Goal: Task Accomplishment & Management: Complete application form

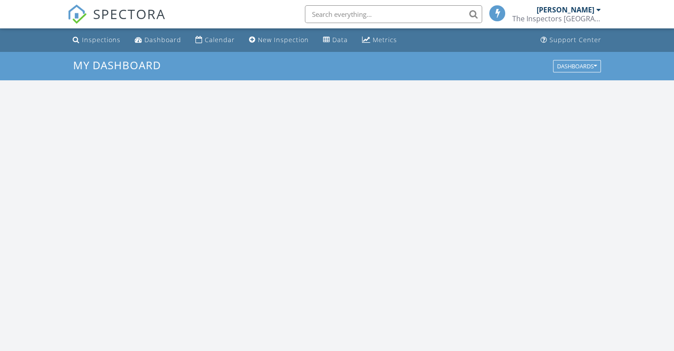
scroll to position [820, 688]
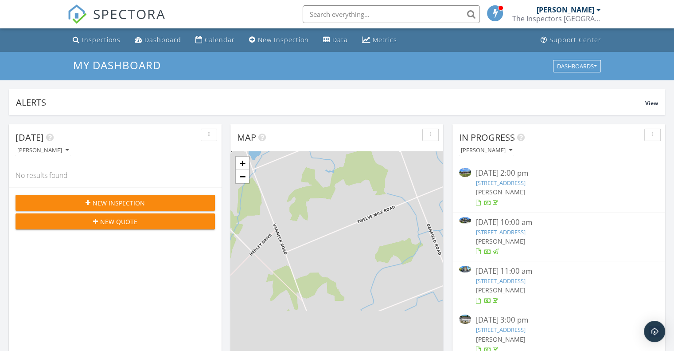
click at [99, 200] on span "New Inspection" at bounding box center [119, 202] width 52 height 9
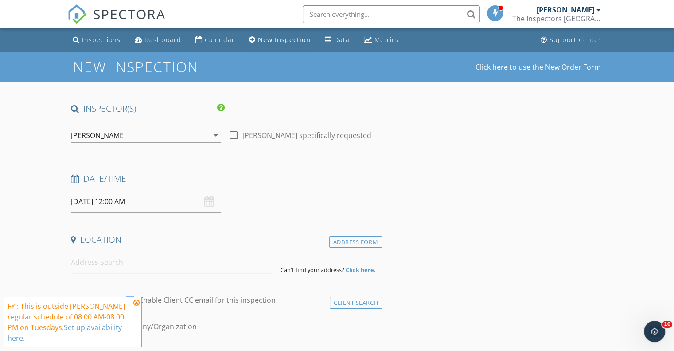
click at [145, 198] on input "09/30/2025 12:00 AM" at bounding box center [146, 202] width 150 height 22
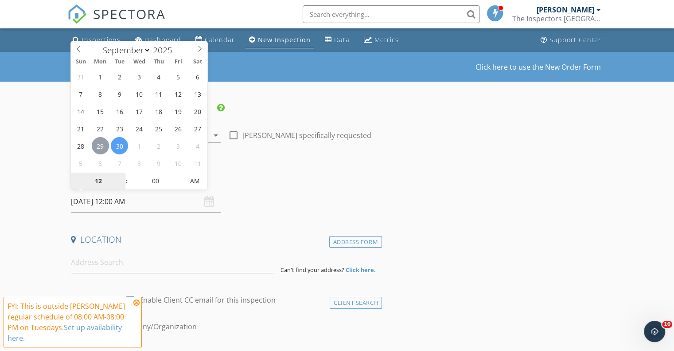
type input "09/29/2025 12:00 AM"
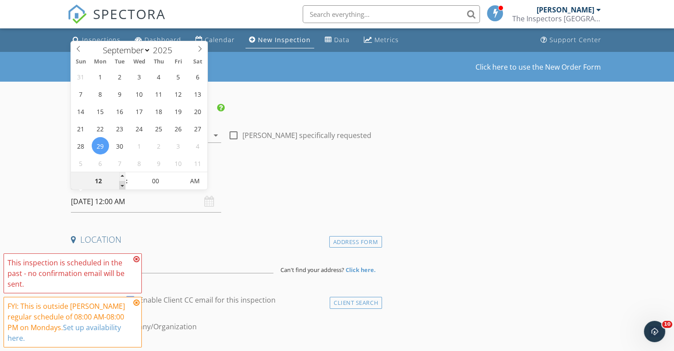
type input "11"
click at [123, 184] on span at bounding box center [122, 185] width 6 height 9
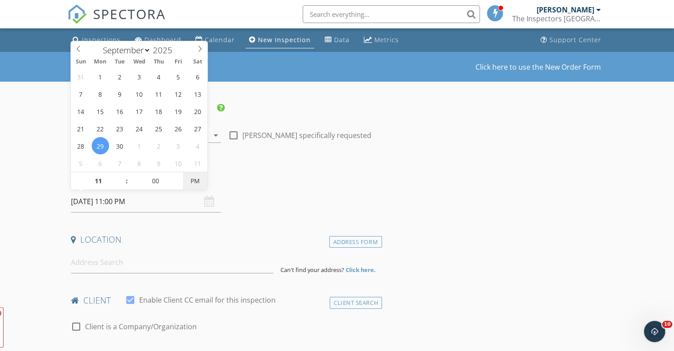
type input "09/29/2025 11:00 AM"
click at [199, 184] on span "AM" at bounding box center [195, 181] width 24 height 18
click at [123, 263] on input at bounding box center [172, 262] width 203 height 22
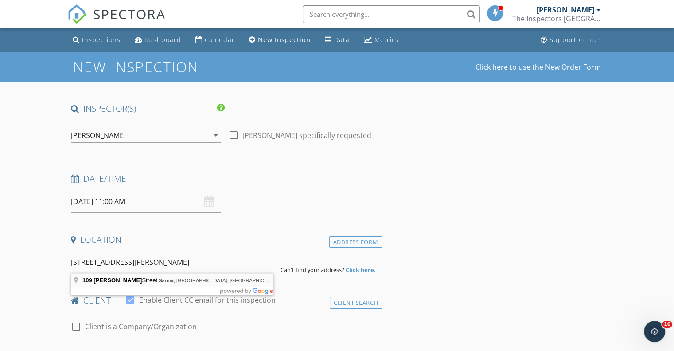
type input "109 Penrose Street, Sarnia, ON, Canada"
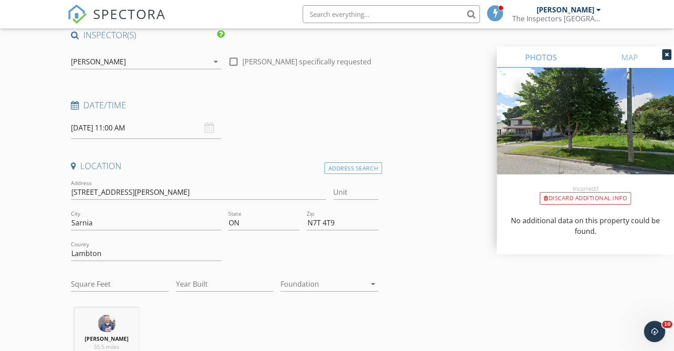
scroll to position [148, 0]
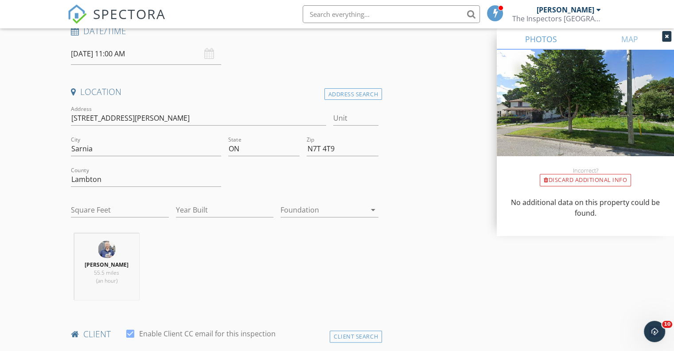
click at [346, 211] on div at bounding box center [324, 210] width 86 height 14
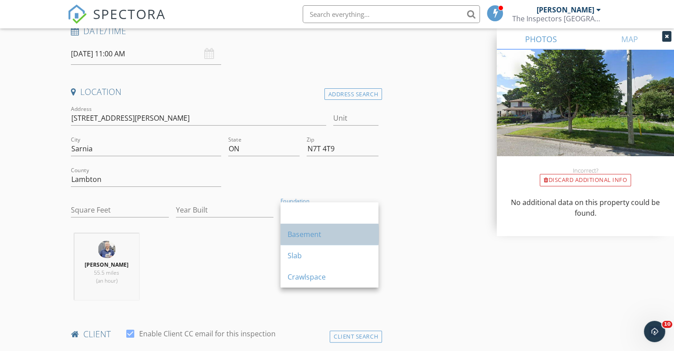
click at [316, 235] on div "Basement" at bounding box center [330, 234] width 84 height 11
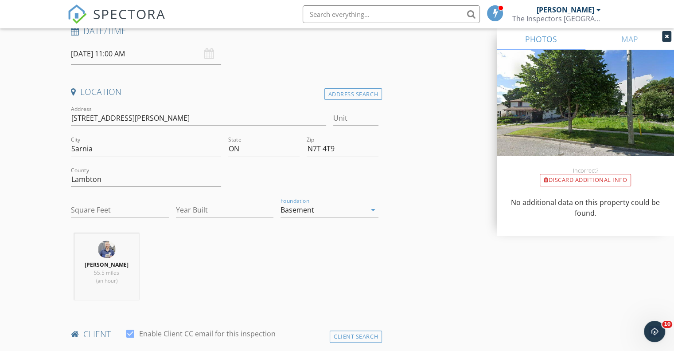
click at [92, 207] on input "Square Feet" at bounding box center [120, 210] width 98 height 15
type input "2040"
drag, startPoint x: 5, startPoint y: 203, endPoint x: 28, endPoint y: 207, distance: 23.7
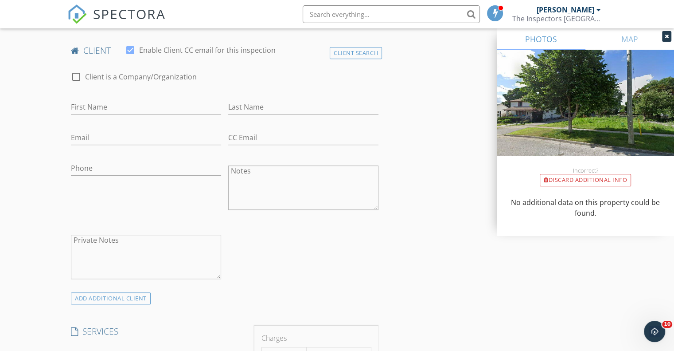
scroll to position [369, 0]
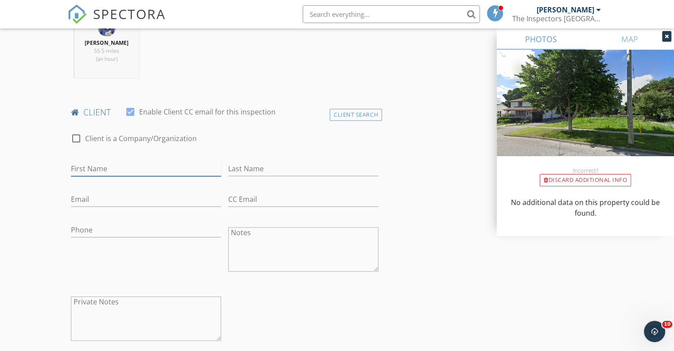
click at [106, 170] on input "First Name" at bounding box center [146, 168] width 150 height 15
type input "Dan & Adrianne"
type input "d"
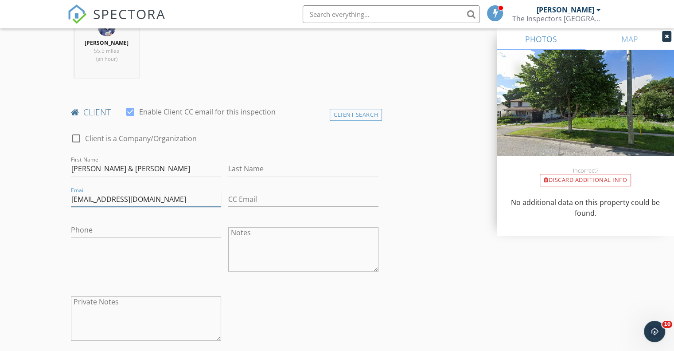
type input "[EMAIL_ADDRESS][DOMAIN_NAME]"
click at [261, 203] on input "CC Email" at bounding box center [303, 199] width 150 height 15
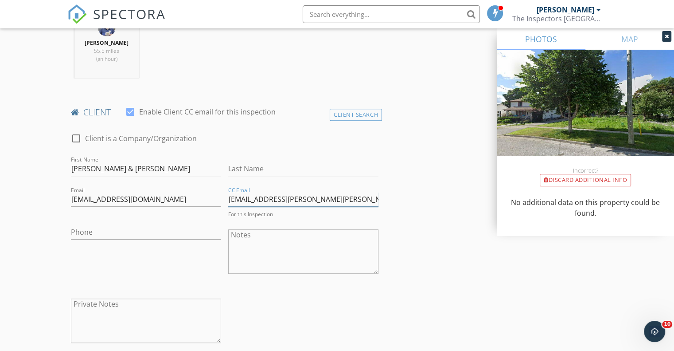
type input "[EMAIL_ADDRESS][PERSON_NAME][PERSON_NAME][DOMAIN_NAME]"
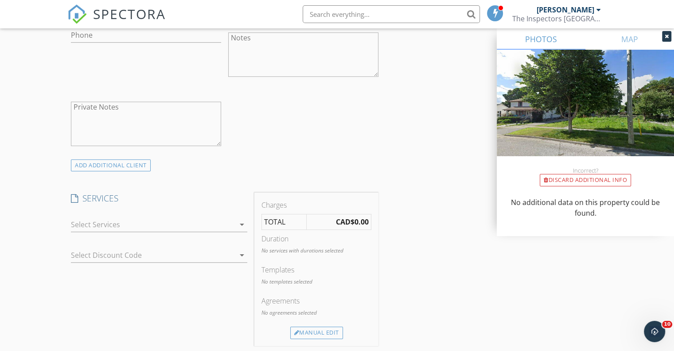
scroll to position [591, 0]
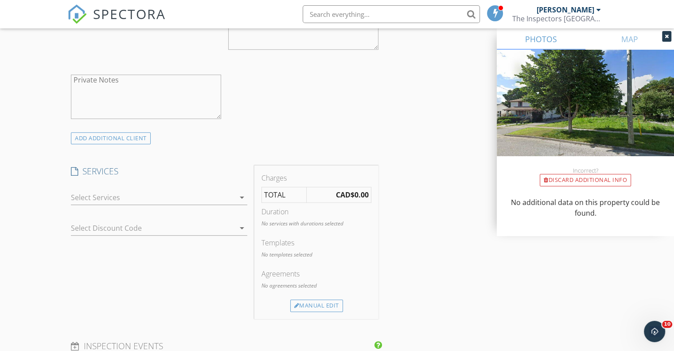
click at [238, 193] on icon "arrow_drop_down" at bounding box center [242, 197] width 11 height 11
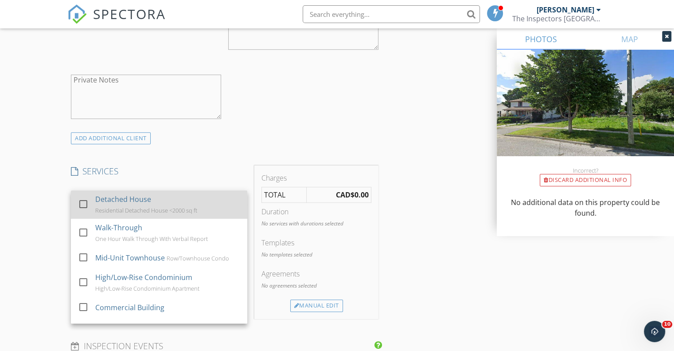
click at [116, 208] on div "Residential Detached House <2000 sq ft" at bounding box center [146, 210] width 102 height 7
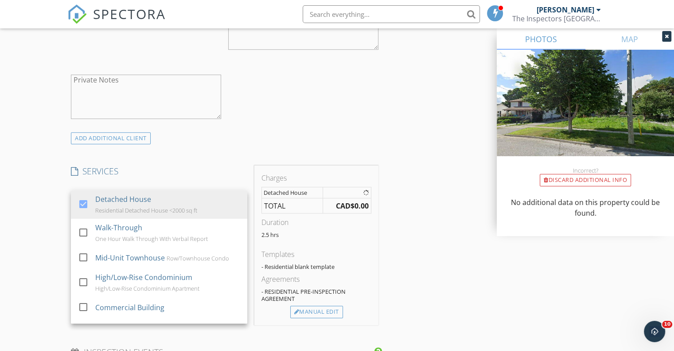
click at [44, 202] on div "New Inspection Click here to use the New Order Form INSPECTOR(S) check_box Kell…" at bounding box center [337, 242] width 674 height 1562
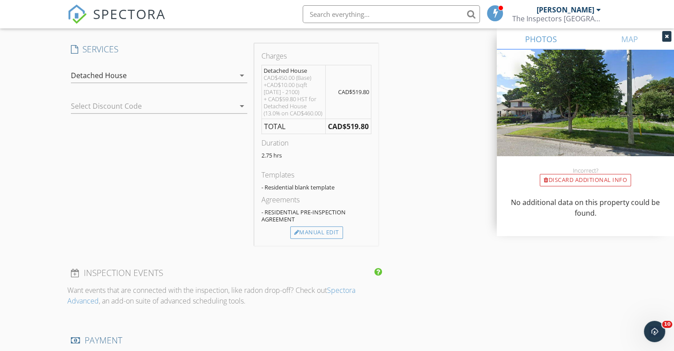
scroll to position [738, 0]
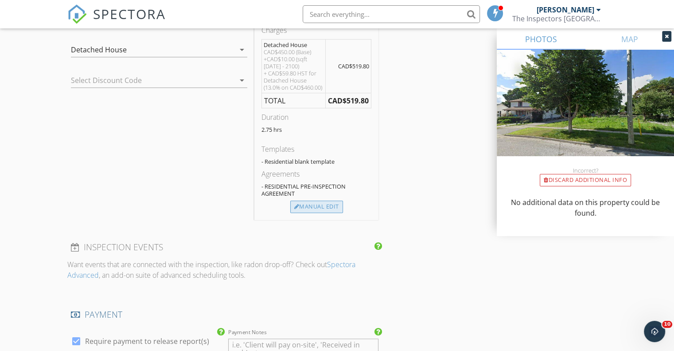
click at [320, 213] on div "Manual Edit" at bounding box center [316, 206] width 53 height 12
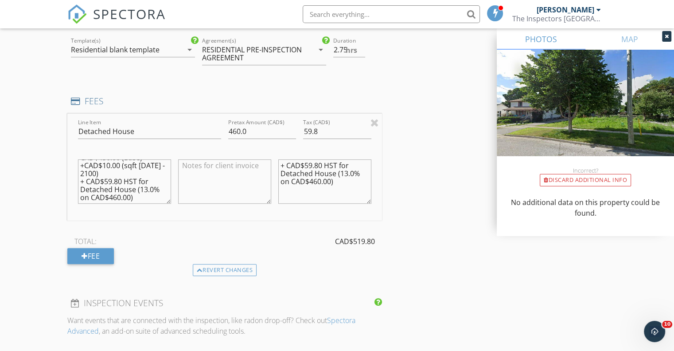
scroll to position [16, 0]
drag, startPoint x: 115, startPoint y: 185, endPoint x: 65, endPoint y: 170, distance: 51.8
click at [65, 170] on div "New Inspection Click here to use the New Order Form INSPECTOR(S) check_box Kell…" at bounding box center [337, 143] width 674 height 1660
click at [104, 165] on textarea "CAD$450.00 (Base)" at bounding box center [124, 181] width 93 height 44
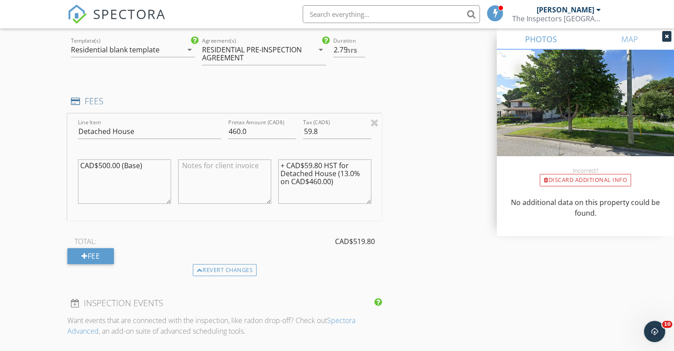
type textarea "CAD$500.00 (Base)"
drag, startPoint x: 248, startPoint y: 127, endPoint x: 229, endPoint y: 130, distance: 19.3
click at [229, 129] on input "460.0" at bounding box center [262, 131] width 68 height 15
type input "500.00"
drag, startPoint x: 317, startPoint y: 130, endPoint x: 300, endPoint y: 128, distance: 17.9
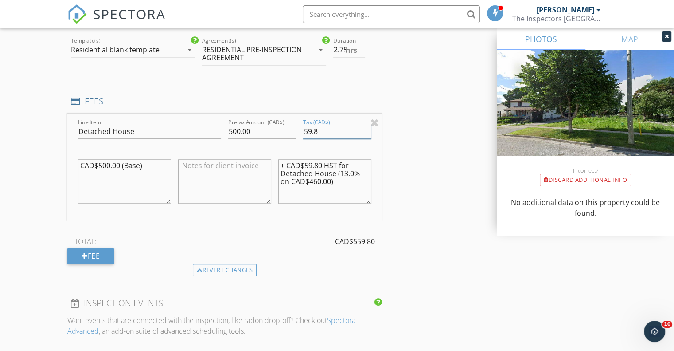
click at [300, 128] on div "Tax (CAD$) 59.8" at bounding box center [337, 132] width 75 height 31
type input "65.00"
click at [322, 161] on textarea "+ CAD$59.80 HST for Detached House (13.0% on CAD$460.00)" at bounding box center [324, 181] width 93 height 44
click at [313, 178] on textarea "+ CAD$65.00 HST for Detached House (13.0% on CAD$460.00)" at bounding box center [324, 181] width 93 height 44
type textarea "+ CAD$65.00 HST for Detached House (13.0% on CAD$500.00)"
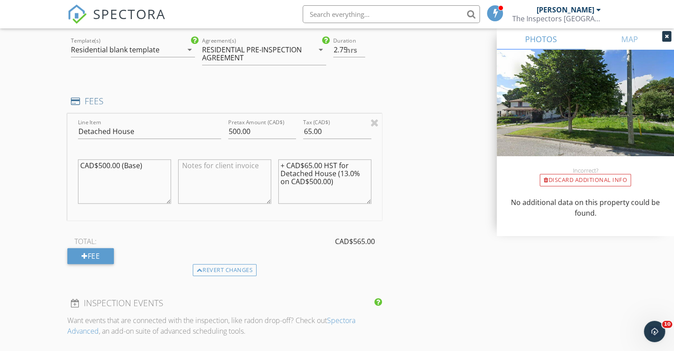
click at [454, 196] on div "INSPECTOR(S) check_box Kelly Hamlyn PRIMARY Kelly Hamlyn arrow_drop_down check_…" at bounding box center [336, 158] width 539 height 1588
click at [12, 238] on div "New Inspection Click here to use the New Order Form INSPECTOR(S) check_box Kell…" at bounding box center [337, 143] width 674 height 1660
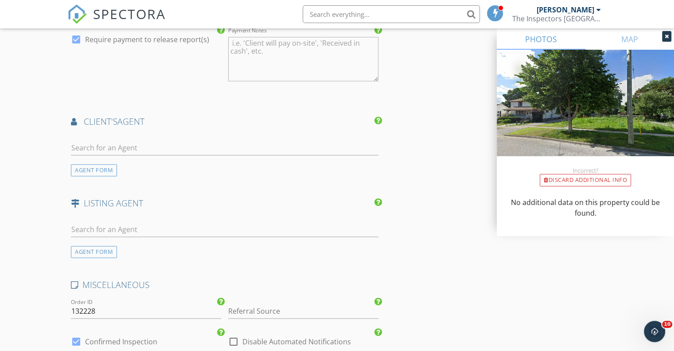
scroll to position [1108, 0]
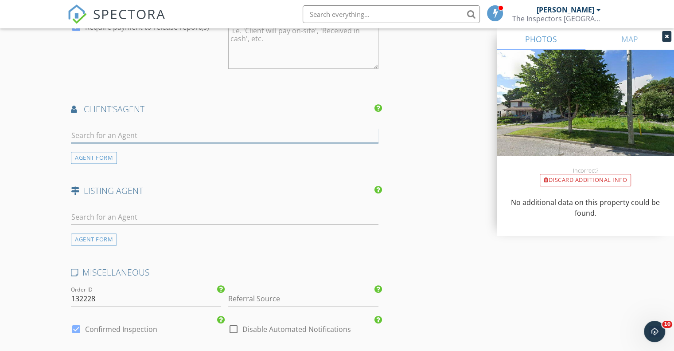
click at [138, 132] on input "text" at bounding box center [225, 135] width 308 height 15
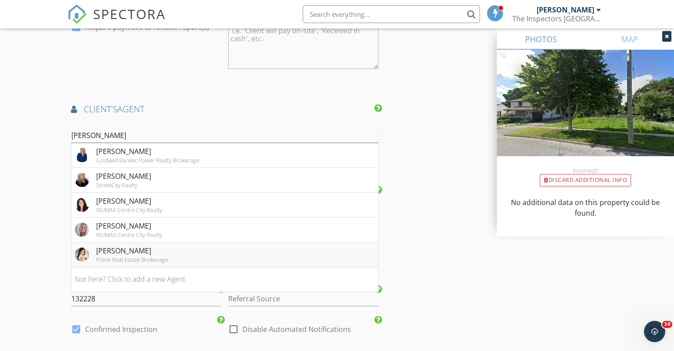
type input "Amanda"
click at [119, 256] on div "Prime Real Estate Brokerage" at bounding box center [132, 259] width 72 height 7
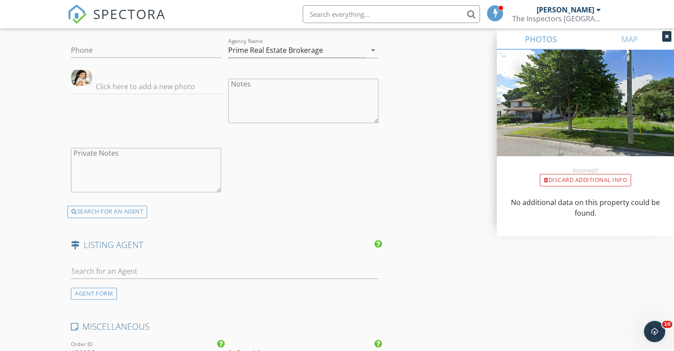
scroll to position [1330, 0]
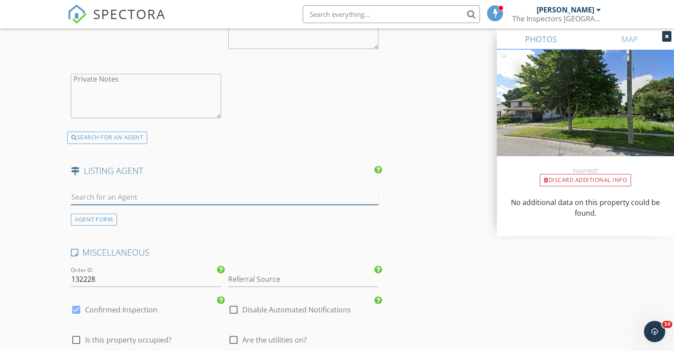
click at [130, 190] on input "text" at bounding box center [225, 197] width 308 height 15
click at [90, 218] on div "AGENT FORM" at bounding box center [94, 220] width 46 height 12
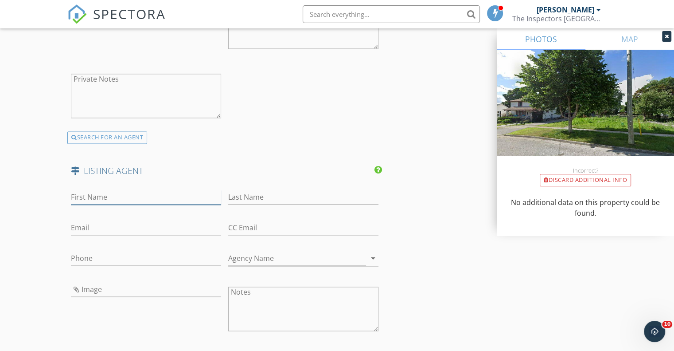
click at [86, 196] on input "First Name" at bounding box center [146, 197] width 150 height 15
paste input "ARIF MUMTAZ"
type input "ARIF MUMTAZ"
click at [276, 191] on input "Last Name" at bounding box center [303, 197] width 150 height 15
type input "Mumtaz"
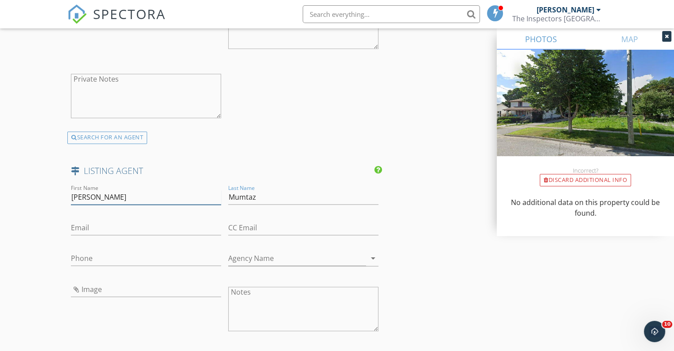
click at [90, 193] on input "ARIF MUMTAZ" at bounding box center [146, 197] width 150 height 15
type input "Arif"
click at [256, 251] on input "Agency Name" at bounding box center [297, 258] width 138 height 15
paste input "FUTURE GROUP REALTY SERVICES LTD. logo FUTURE GROUP REALTY SERVICES LTD. Broker…"
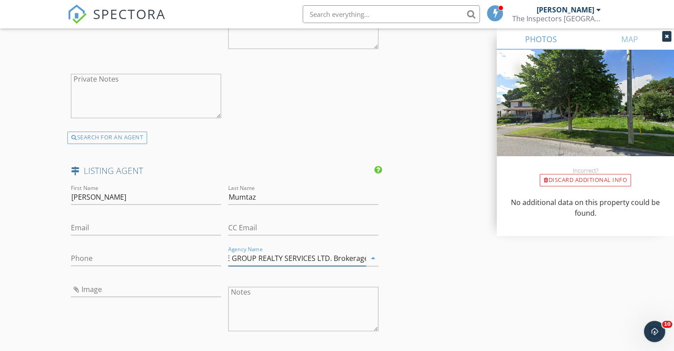
click at [233, 256] on input "FUTURE GROUP REALTY SERVICES LTD. logo FUTURE GROUP REALTY SERVICES LTD. Broker…" at bounding box center [297, 258] width 138 height 15
type input "FUTURE GROUP REALTY SERVICES LTD. Brokerage"
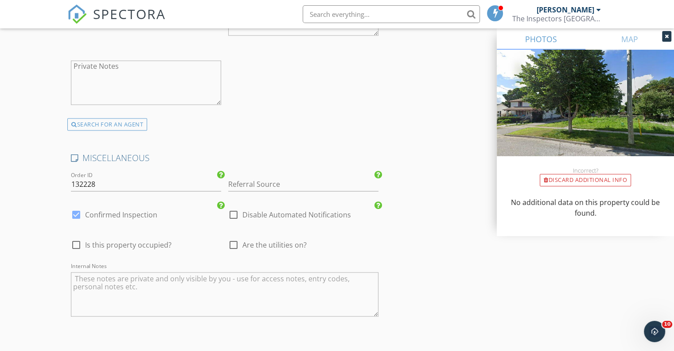
scroll to position [1330, 0]
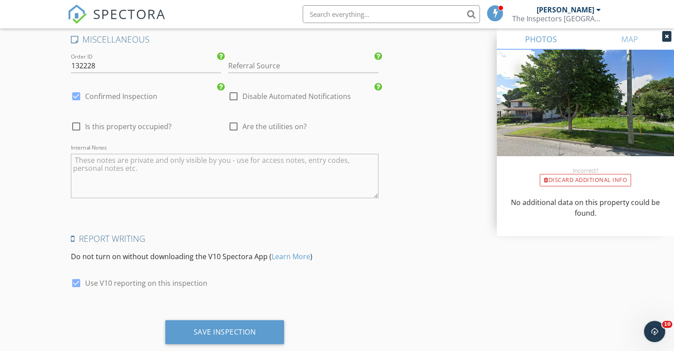
scroll to position [1760, 0]
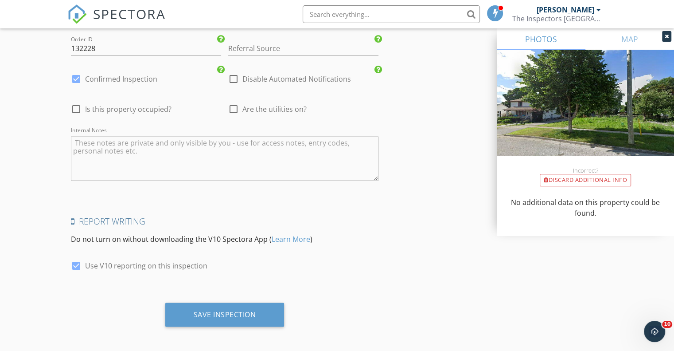
click at [236, 106] on div at bounding box center [233, 109] width 15 height 15
checkbox input "true"
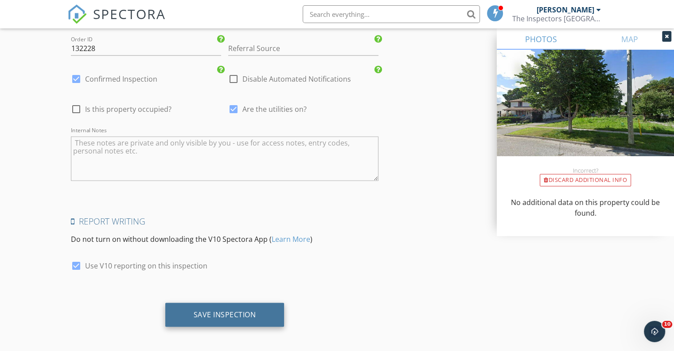
click at [209, 314] on div "Save Inspection" at bounding box center [225, 314] width 63 height 9
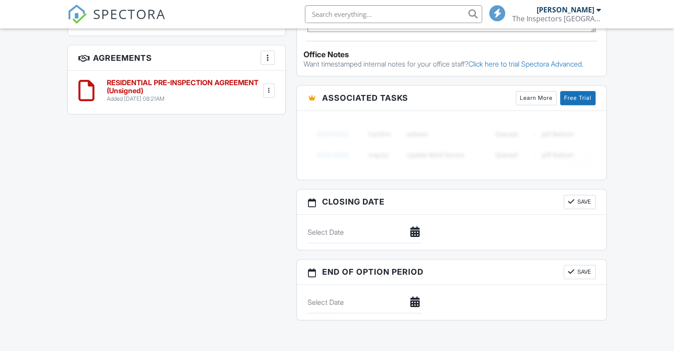
scroll to position [587, 0]
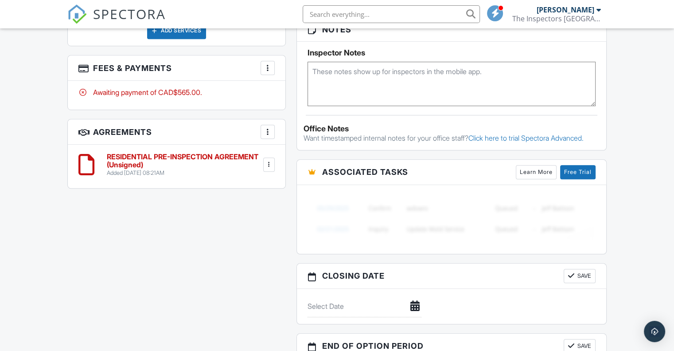
click at [230, 153] on h6 "RESIDENTIAL PRE-INSPECTION AGREEMENT (Unsigned)" at bounding box center [184, 161] width 155 height 16
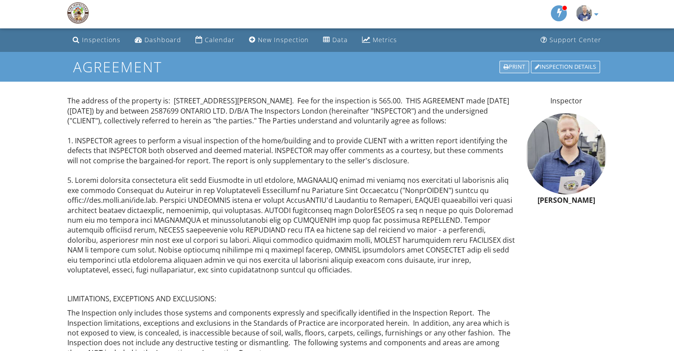
click at [518, 63] on div "Print" at bounding box center [515, 67] width 30 height 12
click at [164, 35] on div "Dashboard" at bounding box center [163, 39] width 37 height 8
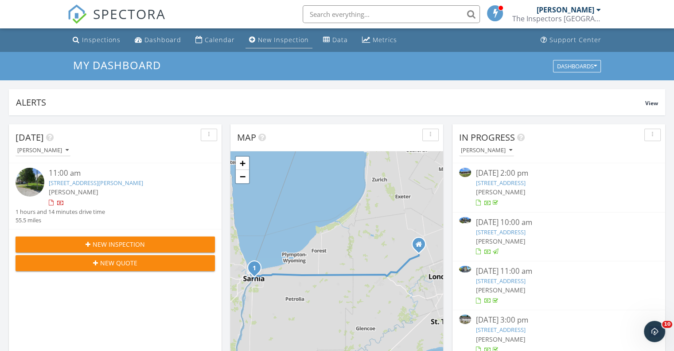
click at [275, 41] on div "New Inspection" at bounding box center [283, 39] width 51 height 8
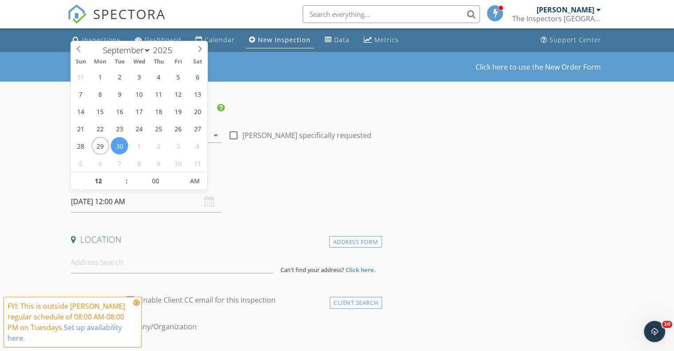
click at [139, 201] on input "[DATE] 12:00 AM" at bounding box center [146, 202] width 150 height 22
type input "[DATE] 12:00 AM"
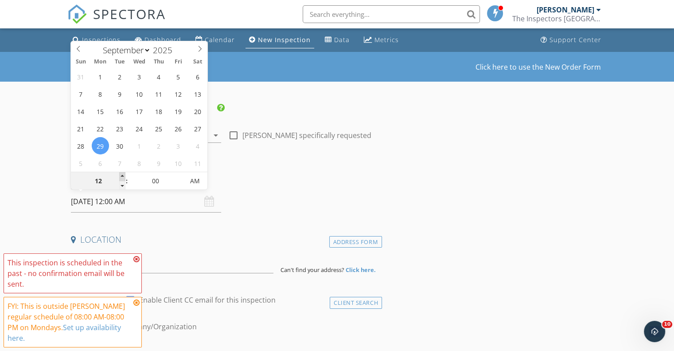
type input "01"
type input "[DATE] 1:00 AM"
click at [122, 175] on span at bounding box center [122, 176] width 6 height 9
type input "02"
type input "09/29/2025 2:00 AM"
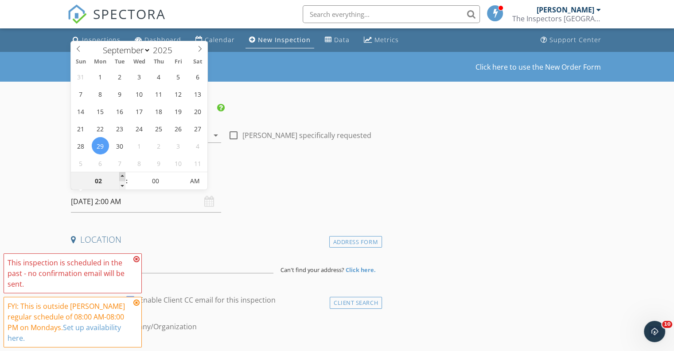
click at [122, 175] on span at bounding box center [122, 176] width 6 height 9
type input "03"
click at [122, 175] on span at bounding box center [122, 176] width 6 height 9
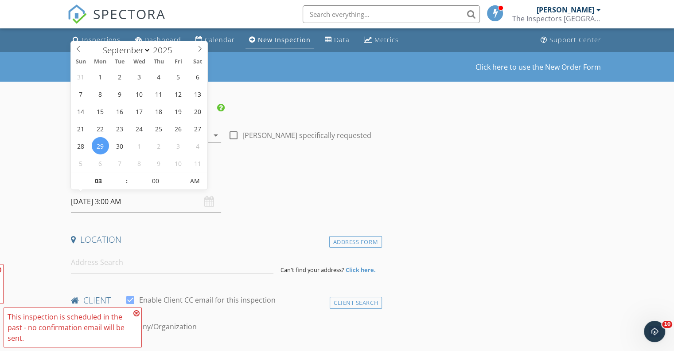
click at [208, 181] on h4 "Date/Time" at bounding box center [225, 179] width 308 height 12
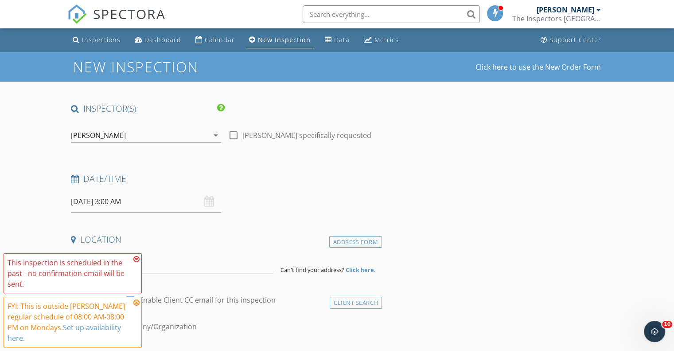
click at [142, 203] on input "09/29/2025 3:00 AM" at bounding box center [146, 202] width 150 height 22
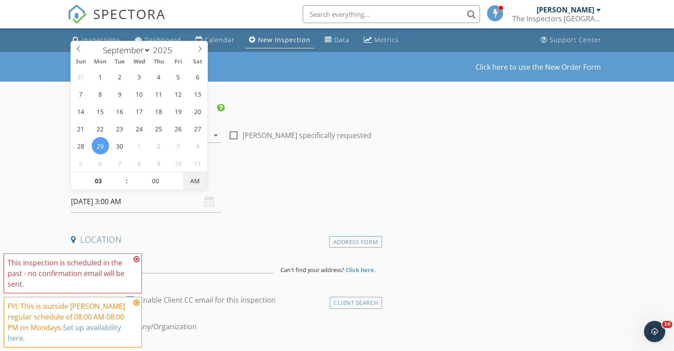
type input "09/29/2025 3:00 PM"
click at [197, 180] on span "AM" at bounding box center [195, 181] width 24 height 18
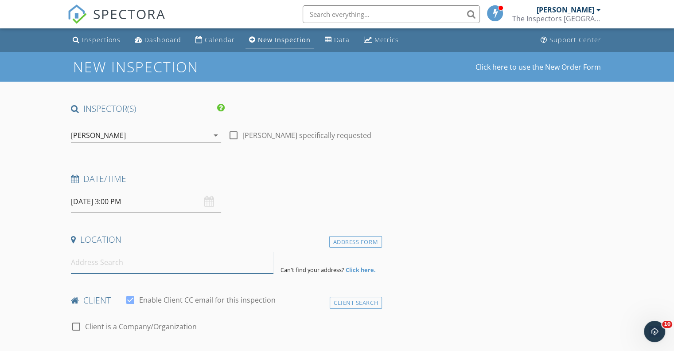
click at [111, 257] on input at bounding box center [172, 262] width 203 height 22
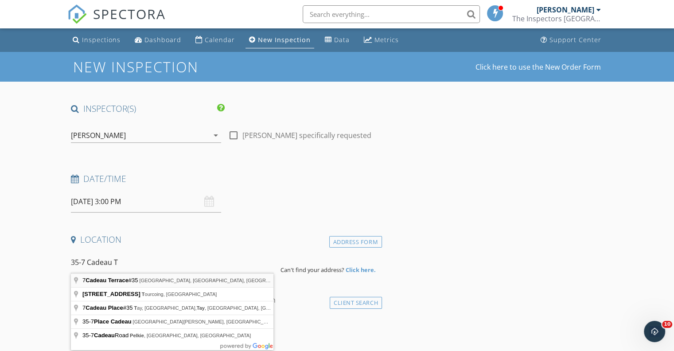
type input "7 Cadeau Terrace #35, London, ON, Canada"
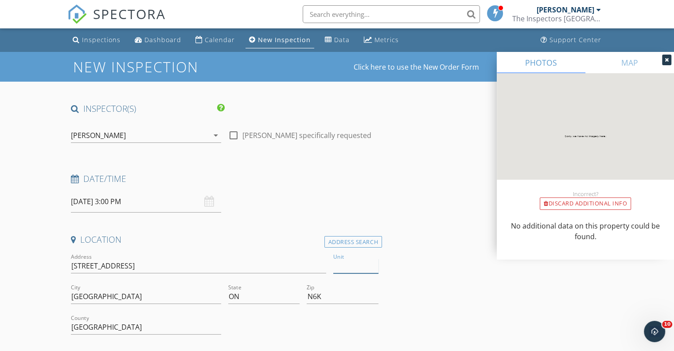
click at [349, 263] on input "Unit" at bounding box center [355, 265] width 45 height 15
type input "35"
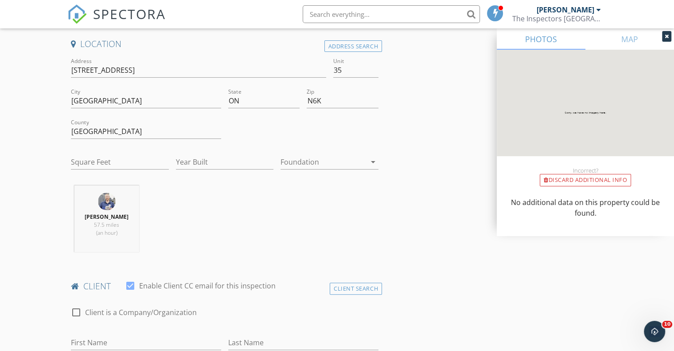
scroll to position [222, 0]
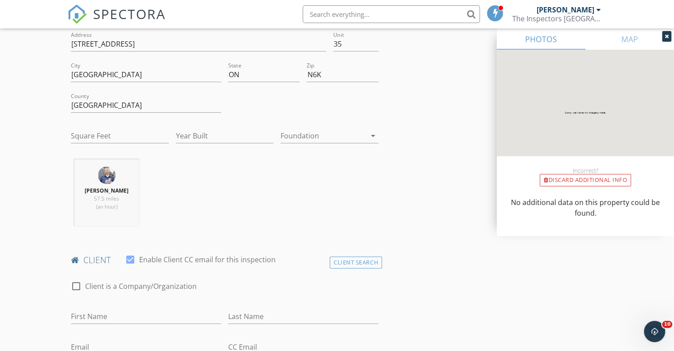
click at [366, 132] on div "Foundation arrow_drop_down" at bounding box center [330, 136] width 98 height 15
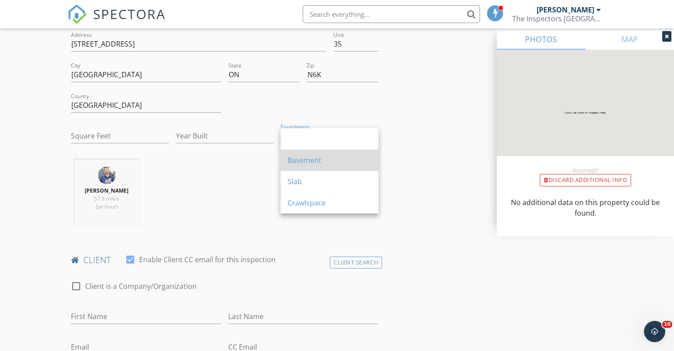
click at [321, 159] on div "Basement" at bounding box center [330, 160] width 84 height 11
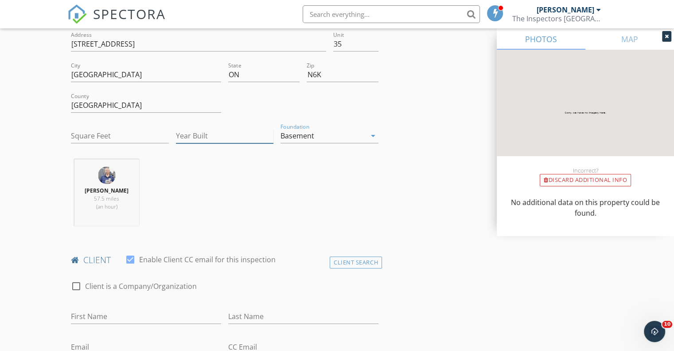
click at [184, 135] on input "Year Built" at bounding box center [225, 136] width 98 height 15
type input "1996"
click at [98, 134] on input "Square Feet" at bounding box center [120, 136] width 98 height 15
type input "1200"
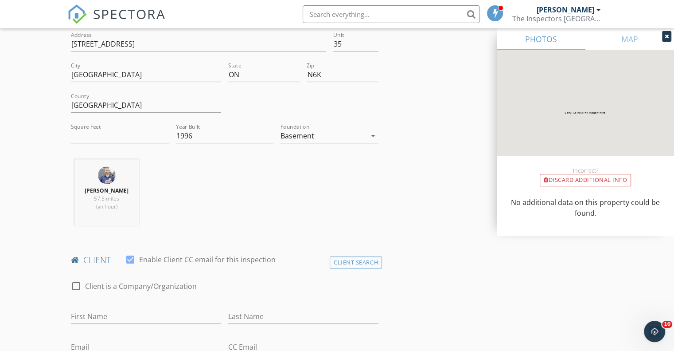
drag, startPoint x: 9, startPoint y: 173, endPoint x: 39, endPoint y: 177, distance: 30.8
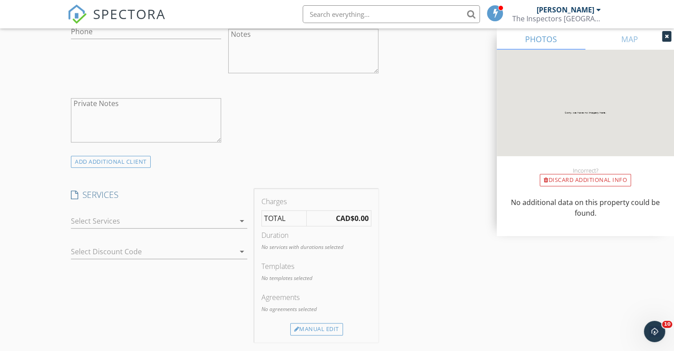
scroll to position [591, 0]
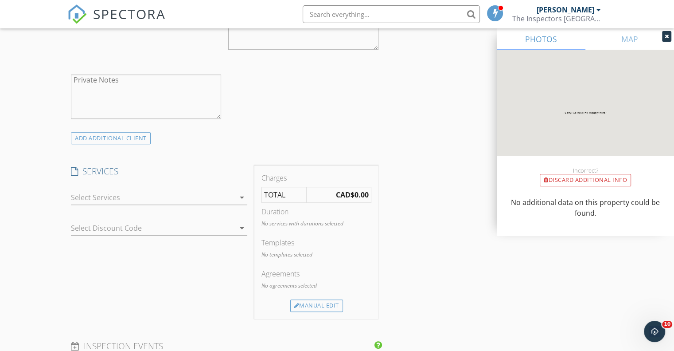
click at [241, 194] on icon "arrow_drop_down" at bounding box center [242, 197] width 11 height 11
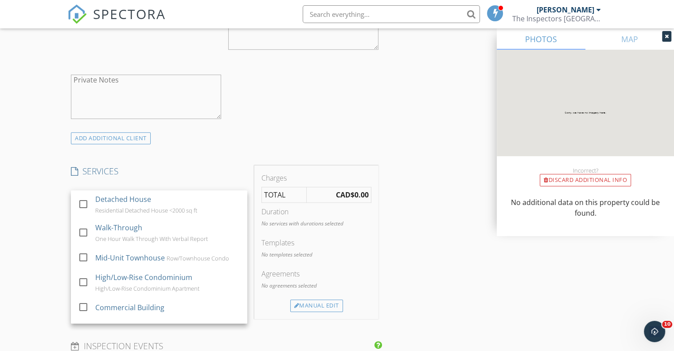
click at [18, 135] on div "New Inspection Click here to use the New Order Form INSPECTOR(S) check_box Kell…" at bounding box center [337, 239] width 674 height 1556
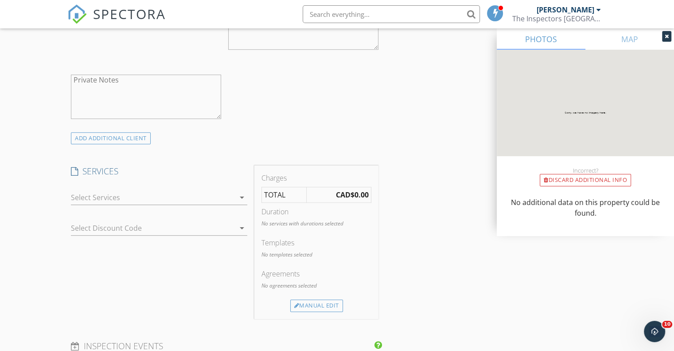
click at [245, 192] on icon "arrow_drop_down" at bounding box center [242, 197] width 11 height 11
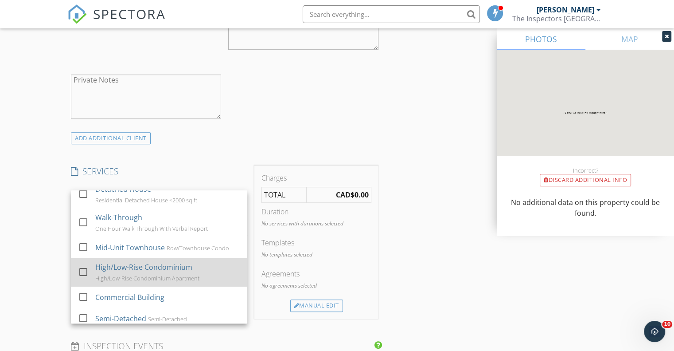
scroll to position [16, 0]
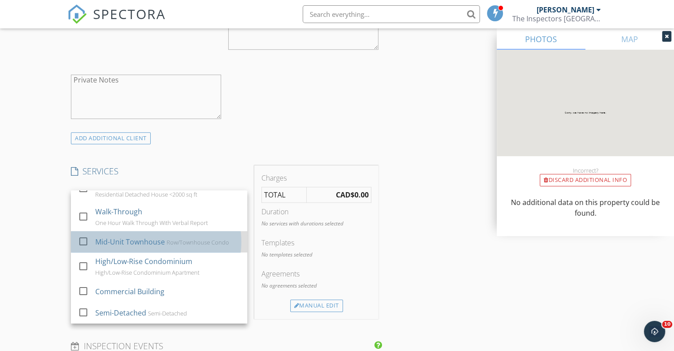
drag, startPoint x: 107, startPoint y: 239, endPoint x: 92, endPoint y: 236, distance: 15.7
click at [107, 238] on div "Mid-Unit Townhouse" at bounding box center [130, 241] width 70 height 11
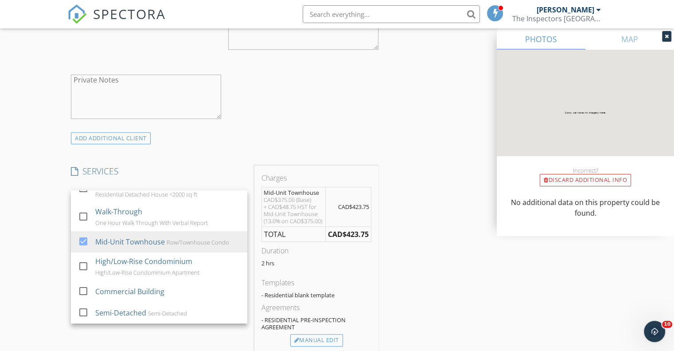
click at [31, 234] on div "New Inspection Click here to use the New Order Form INSPECTOR(S) check_box Kell…" at bounding box center [337, 256] width 674 height 1590
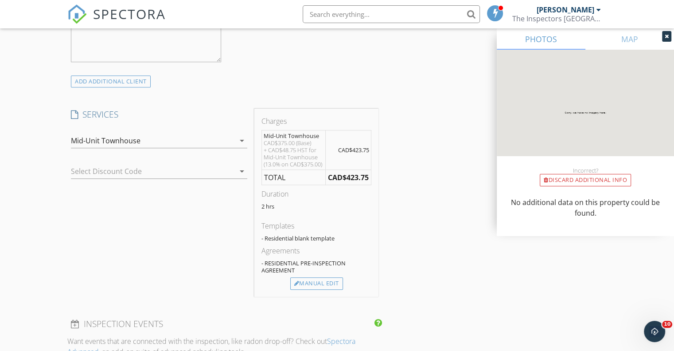
scroll to position [665, 0]
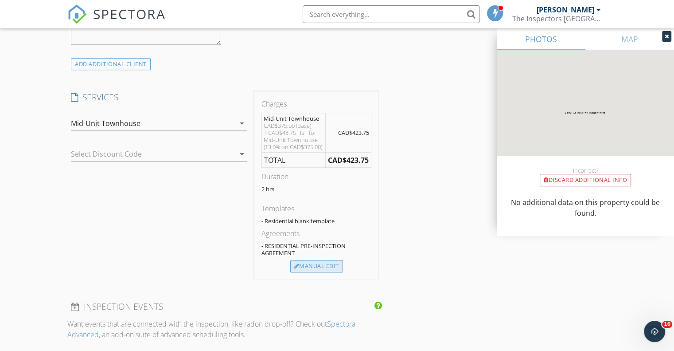
click at [320, 271] on div "Manual Edit" at bounding box center [316, 266] width 53 height 12
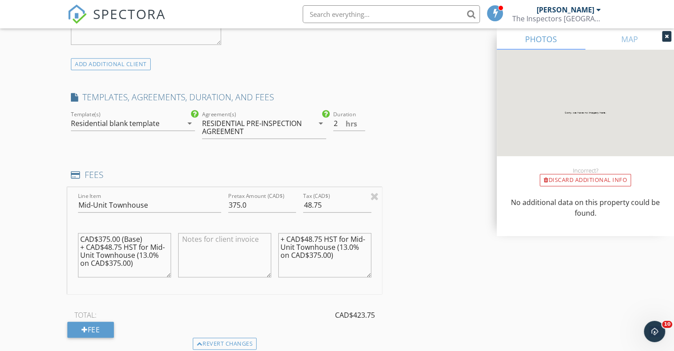
drag, startPoint x: 121, startPoint y: 259, endPoint x: 78, endPoint y: 245, distance: 45.6
click at [78, 245] on textarea "CAD$375.00 (Base) + CAD$48.75 HST for Mid-Unit Townhouse (13.0% on CAD$375.00)" at bounding box center [124, 255] width 93 height 44
click at [105, 237] on textarea "CAD$375.00 (Base)" at bounding box center [124, 255] width 93 height 44
type textarea "CAD$400.00 (Base)"
drag, startPoint x: 248, startPoint y: 199, endPoint x: 213, endPoint y: 203, distance: 35.6
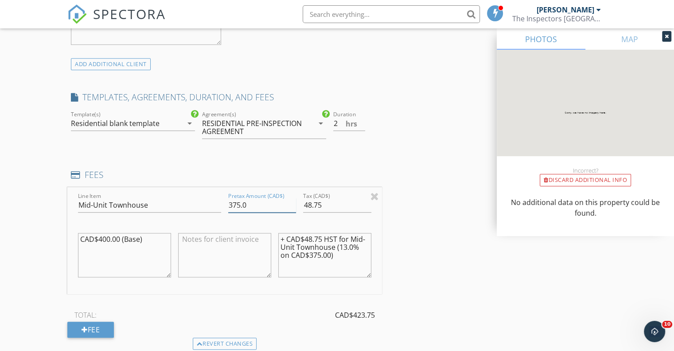
click at [213, 202] on div "Line Item Mid-Unit Townhouse Pretax Amount (CAD$) 375.0 Tax (CAD$) 48.75 CAD$40…" at bounding box center [224, 240] width 315 height 107
type input "3"
type input "400.00"
drag, startPoint x: 323, startPoint y: 205, endPoint x: 302, endPoint y: 203, distance: 20.4
click at [302, 203] on div "Tax (CAD$) 48.75" at bounding box center [337, 206] width 75 height 31
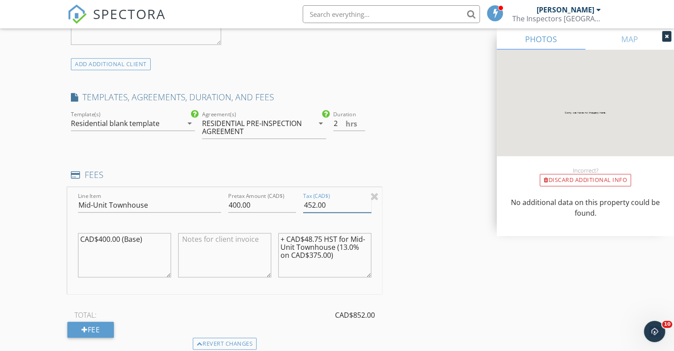
type input "452.00"
click at [322, 238] on textarea "+ CAD$48.75 HST for Mid-Unit Townhouse (13.0% on CAD$375.00)" at bounding box center [324, 255] width 93 height 44
click at [305, 254] on textarea "+ CAD$52.00 HST for Mid-Unit Townhouse (13.0% on CAD$375.00)" at bounding box center [324, 255] width 93 height 44
type textarea "+ CAD$52.00 HST for Mid-Unit Townhouse (13.0% on CAD$400.00)"
click at [398, 266] on div "INSPECTOR(S) check_box Kelly Hamlyn PRIMARY Kelly Hamlyn arrow_drop_down check_…" at bounding box center [336, 232] width 539 height 1588
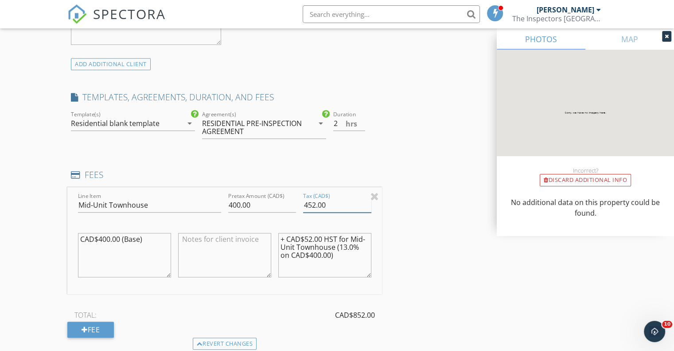
click at [307, 203] on input "452.00" at bounding box center [337, 205] width 68 height 15
type input "52.00"
click at [426, 240] on div "INSPECTOR(S) check_box Kelly Hamlyn PRIMARY Kelly Hamlyn arrow_drop_down check_…" at bounding box center [336, 232] width 539 height 1588
click at [27, 233] on div "New Inspection Click here to use the New Order Form INSPECTOR(S) check_box Kell…" at bounding box center [337, 217] width 674 height 1660
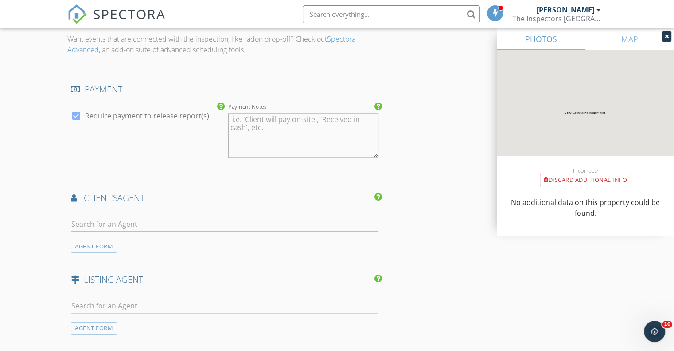
scroll to position [1034, 0]
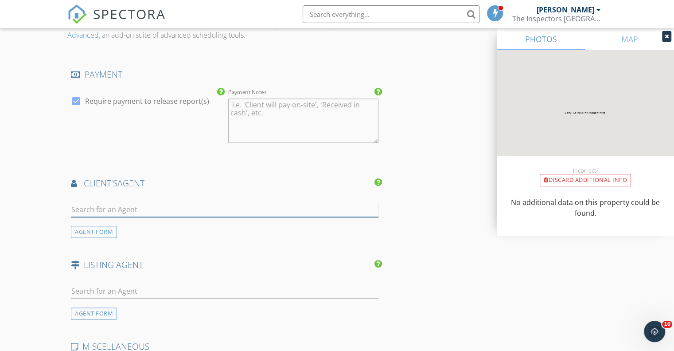
click at [134, 206] on input "text" at bounding box center [225, 209] width 308 height 15
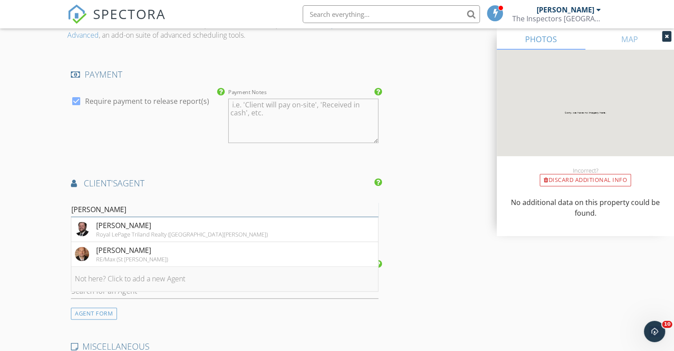
type input "Joe St"
click at [107, 274] on li "Not here? Click to add a new Agent" at bounding box center [224, 278] width 307 height 25
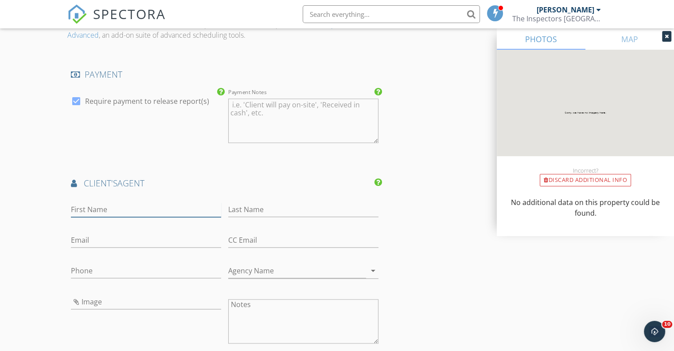
click at [94, 205] on input "First Name" at bounding box center [146, 209] width 150 height 15
type input "Joe"
type input "Storozuk"
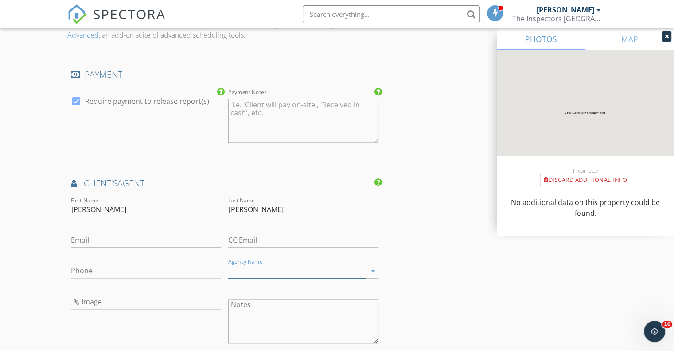
click at [257, 269] on input "Agency Name" at bounding box center [297, 270] width 138 height 15
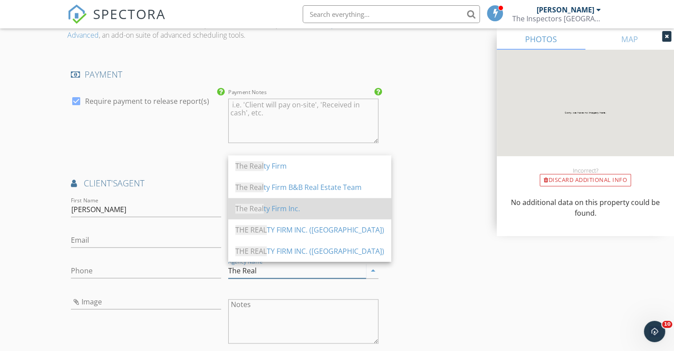
click at [305, 211] on div "The Real ty Firm Inc." at bounding box center [309, 208] width 149 height 11
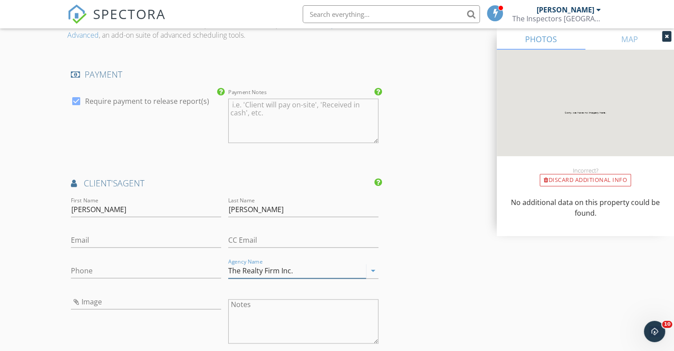
type input "The Realty Firm Inc."
click at [107, 240] on input "Email" at bounding box center [146, 240] width 150 height 15
paste input "joseph.andrew.rltr@gmail.com"
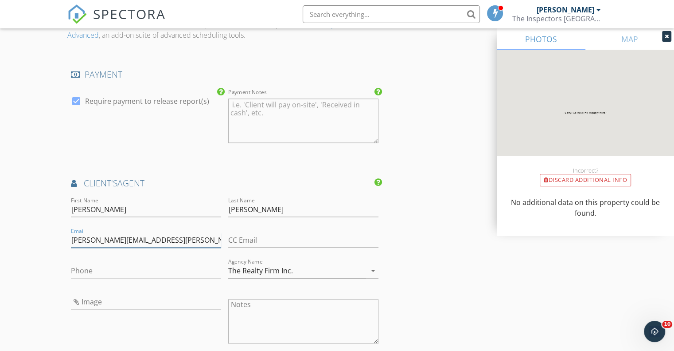
type input "joseph.andrew.rltr@gmail.com"
click at [103, 301] on input "Image" at bounding box center [146, 301] width 150 height 15
type input "download.jpg"
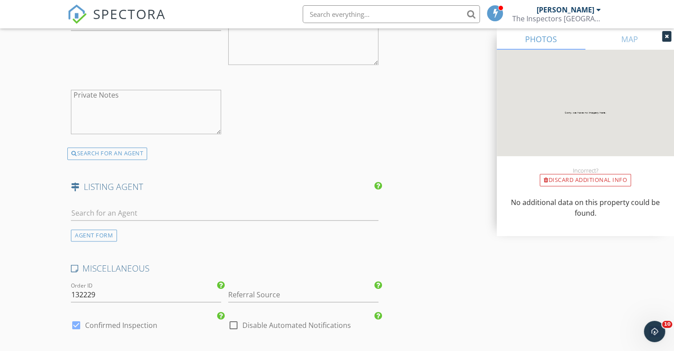
scroll to position [1330, 0]
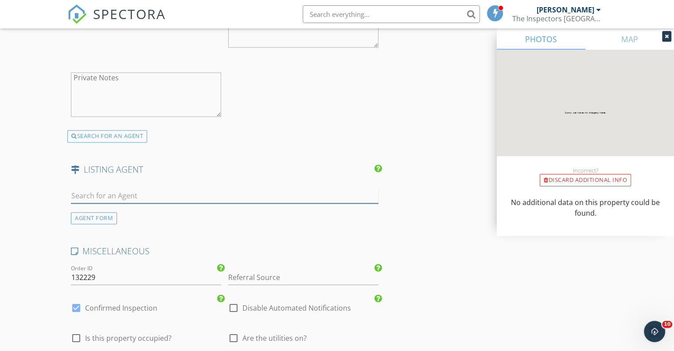
click at [110, 196] on input "text" at bounding box center [225, 195] width 308 height 15
type input "Cory M"
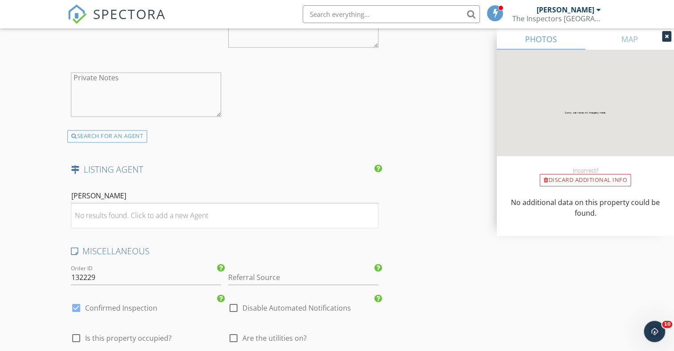
click at [107, 213] on div "No results found. Click to add a new Agent" at bounding box center [141, 215] width 133 height 11
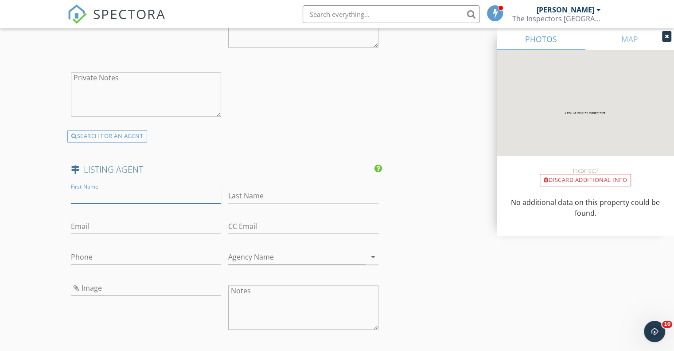
click at [89, 193] on input "First Name" at bounding box center [146, 195] width 150 height 15
type input "Cory"
type input "McArthur"
click at [246, 256] on input "Agency Name" at bounding box center [297, 257] width 138 height 15
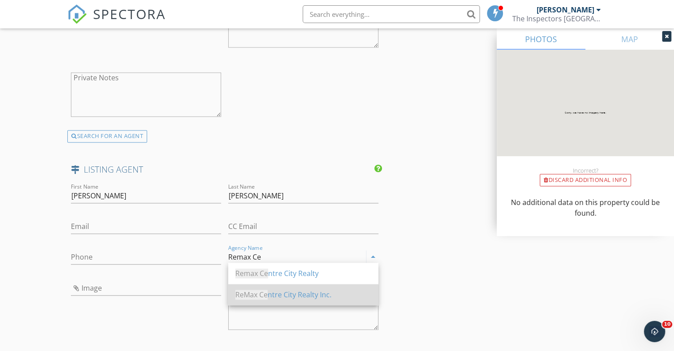
click at [274, 292] on div "ReMax Ce ntre City Realty Inc." at bounding box center [303, 294] width 136 height 11
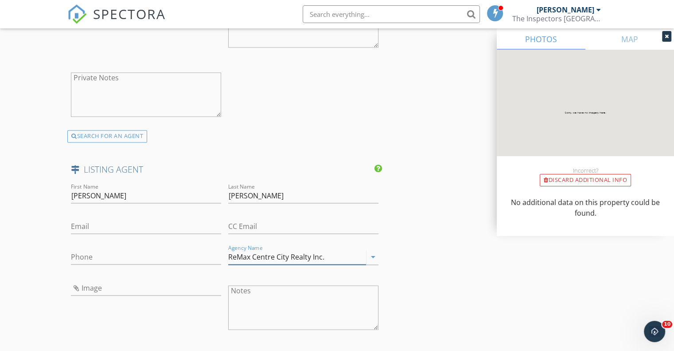
type input "ReMax Centre City Realty Inc."
click at [90, 283] on input "Image" at bounding box center [146, 288] width 150 height 15
type input "1214174.jpg"
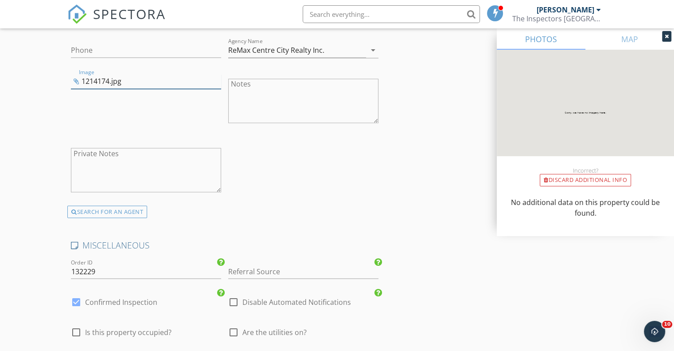
scroll to position [1389, 0]
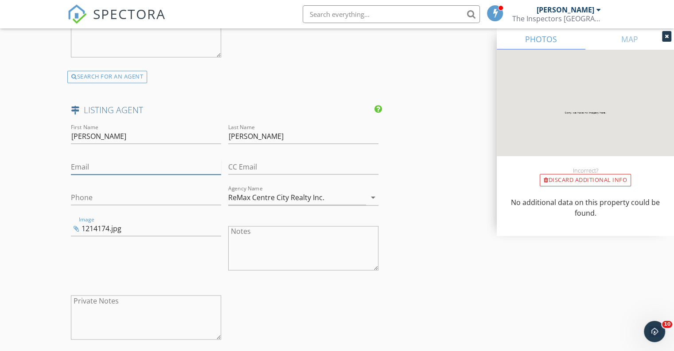
click at [96, 164] on input "Email" at bounding box center [146, 167] width 150 height 15
paste input "[PERSON_NAME][EMAIL_ADDRESS][DOMAIN_NAME]"
type input "[PERSON_NAME][EMAIL_ADDRESS][DOMAIN_NAME]"
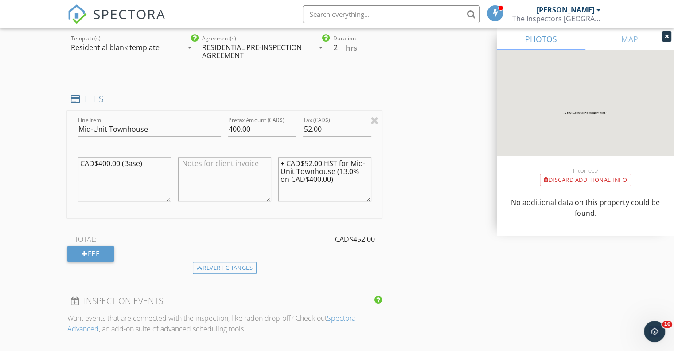
scroll to position [946, 0]
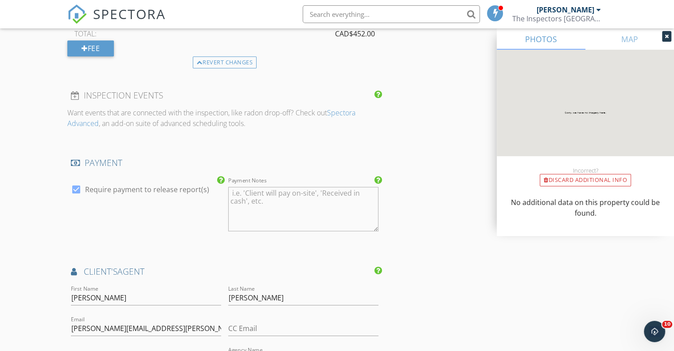
click at [39, 202] on div "New Inspection Click here to use the New Order Form INSPECTOR(S) check_box Kell…" at bounding box center [337, 136] width 674 height 2061
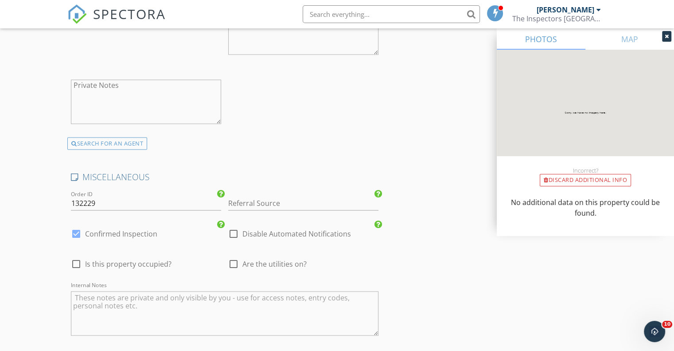
scroll to position [1759, 0]
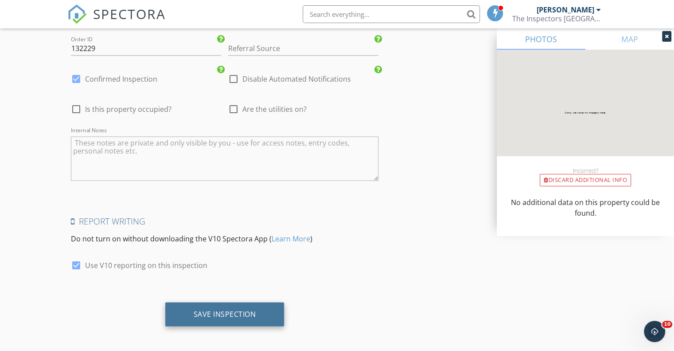
click at [234, 313] on div "Save Inspection" at bounding box center [225, 313] width 63 height 9
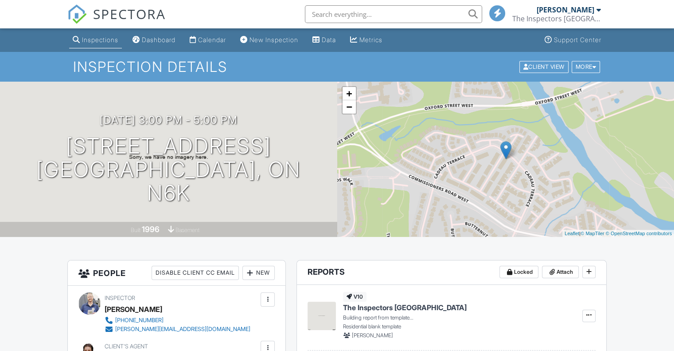
click at [157, 39] on div "Dashboard" at bounding box center [159, 40] width 34 height 8
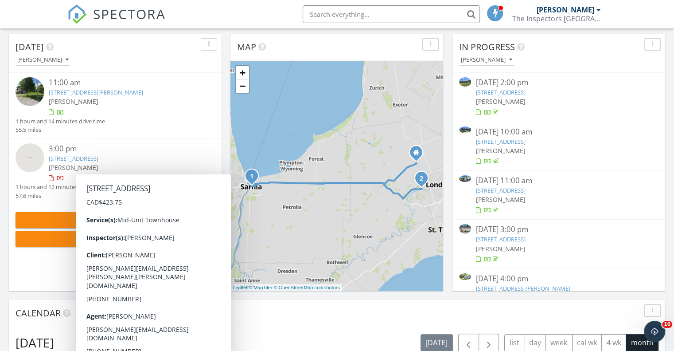
scroll to position [74, 0]
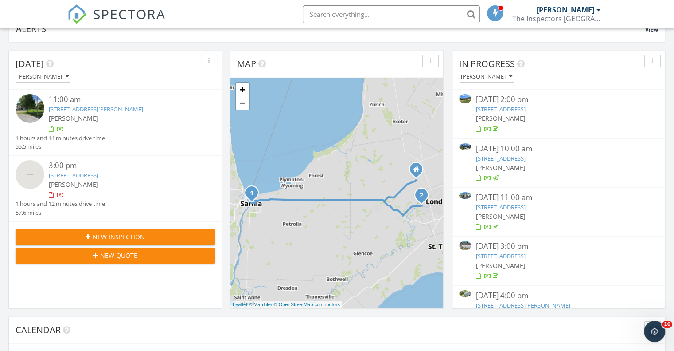
click at [89, 107] on link "[STREET_ADDRESS][PERSON_NAME]" at bounding box center [96, 109] width 94 height 8
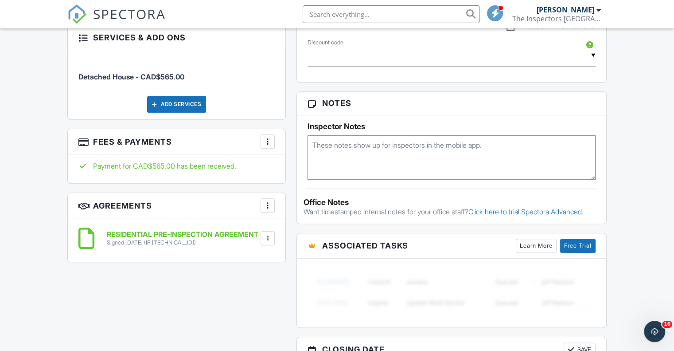
click at [271, 137] on div at bounding box center [267, 141] width 9 height 9
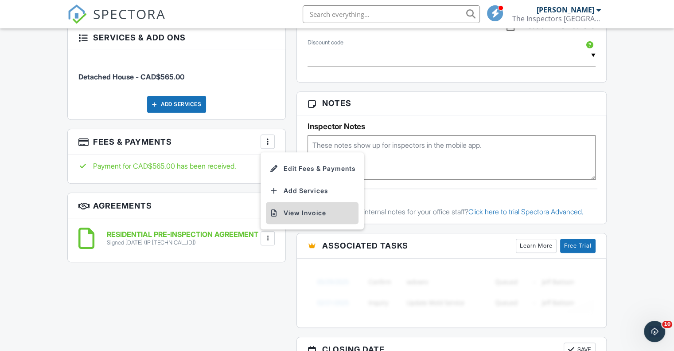
click at [301, 207] on li "View Invoice" at bounding box center [312, 213] width 93 height 22
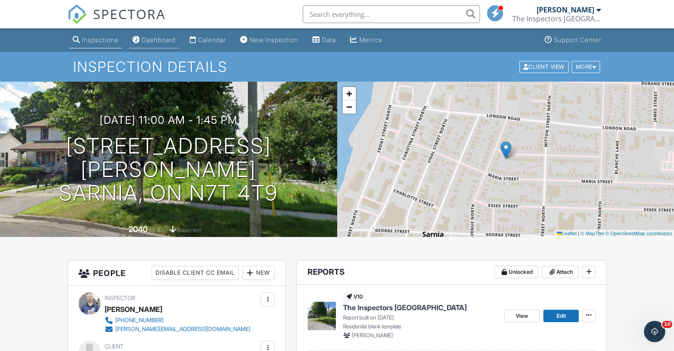
click at [152, 39] on div "Dashboard" at bounding box center [159, 40] width 34 height 8
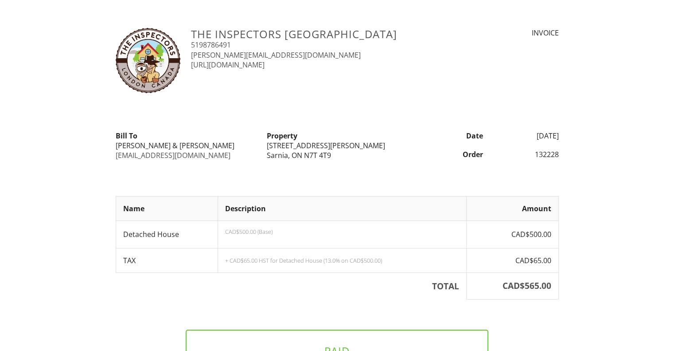
scroll to position [94, 0]
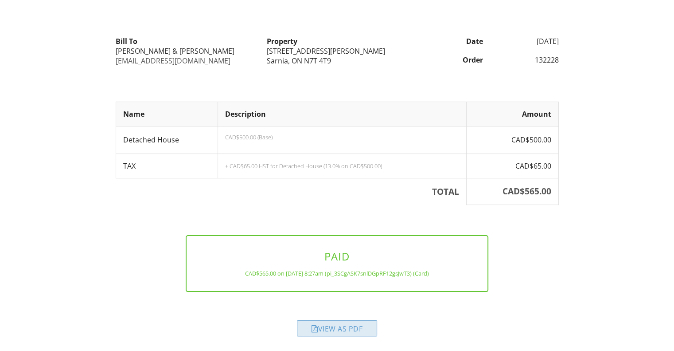
click at [338, 325] on div "View as PDF" at bounding box center [337, 328] width 80 height 16
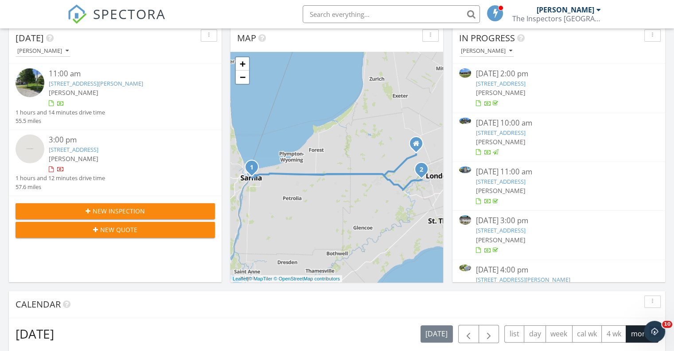
scroll to position [74, 0]
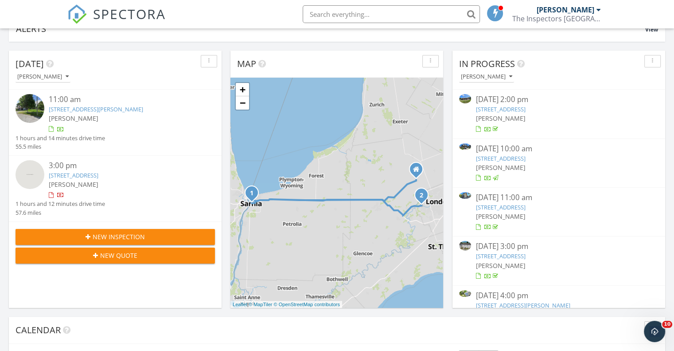
click at [98, 174] on link "[STREET_ADDRESS]" at bounding box center [74, 175] width 50 height 8
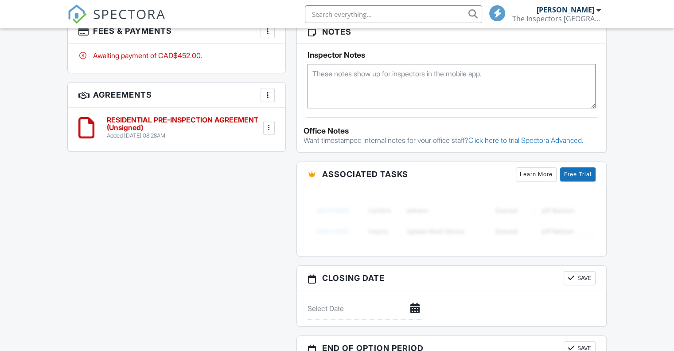
scroll to position [587, 0]
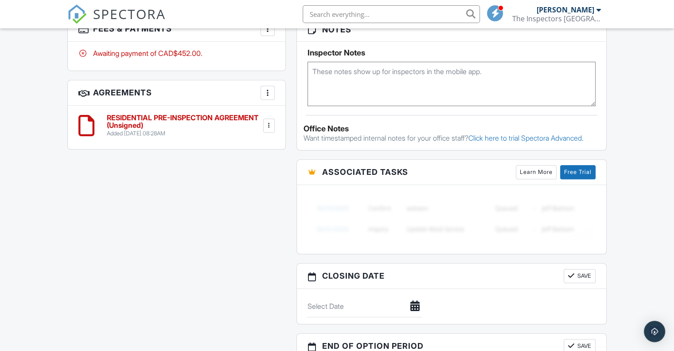
click at [185, 114] on h6 "RESIDENTIAL PRE-INSPECTION AGREEMENT (Unsigned)" at bounding box center [184, 122] width 155 height 16
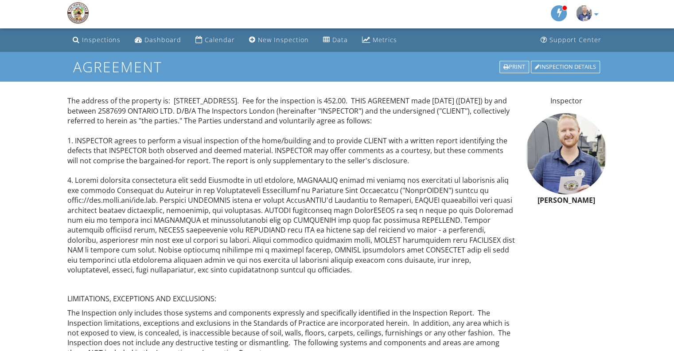
click at [514, 65] on div "Print" at bounding box center [515, 67] width 30 height 12
click at [160, 39] on div "Dashboard" at bounding box center [163, 39] width 37 height 8
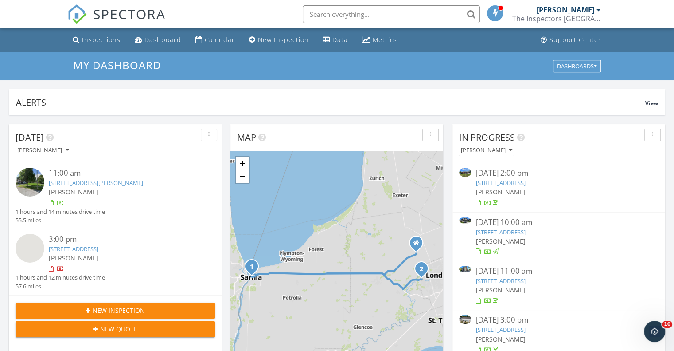
click at [98, 250] on link "[STREET_ADDRESS]" at bounding box center [74, 249] width 50 height 8
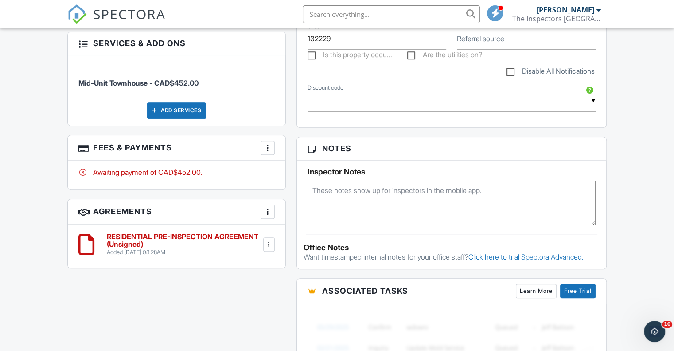
scroll to position [443, 0]
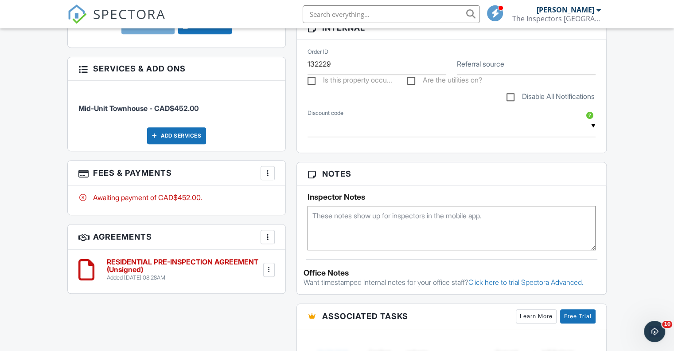
click at [227, 258] on h6 "RESIDENTIAL PRE-INSPECTION AGREEMENT (Unsigned)" at bounding box center [184, 266] width 155 height 16
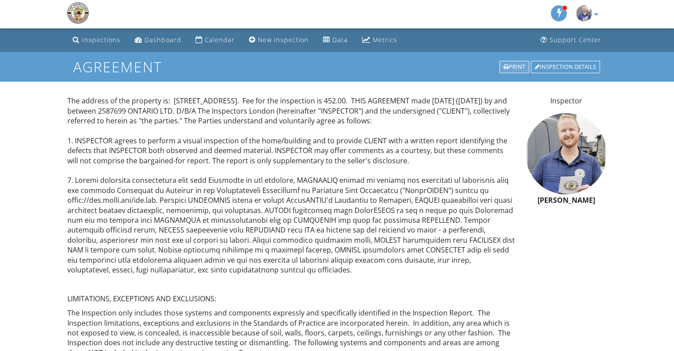
click at [512, 63] on div "Print" at bounding box center [515, 67] width 30 height 12
click at [151, 39] on div "Dashboard" at bounding box center [163, 39] width 37 height 8
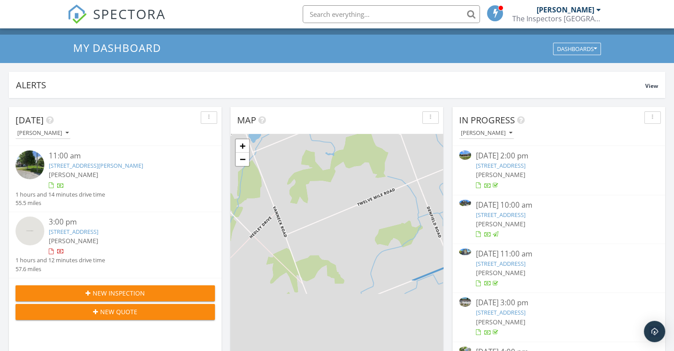
scroll to position [148, 0]
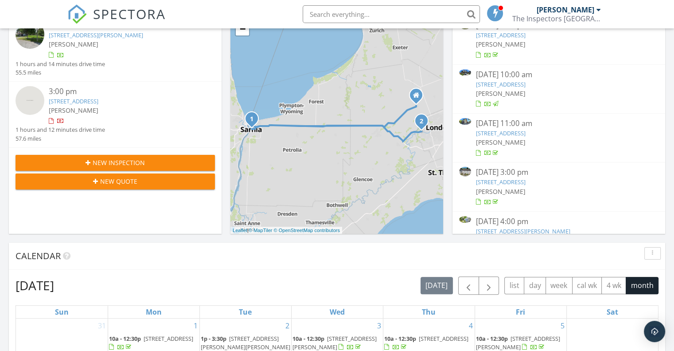
click at [88, 100] on link "[STREET_ADDRESS]" at bounding box center [74, 101] width 50 height 8
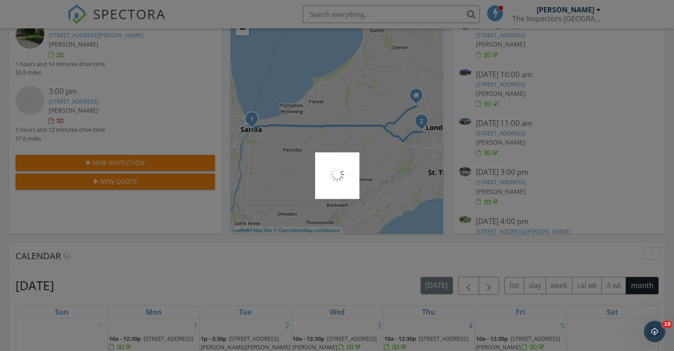
scroll to position [0, 0]
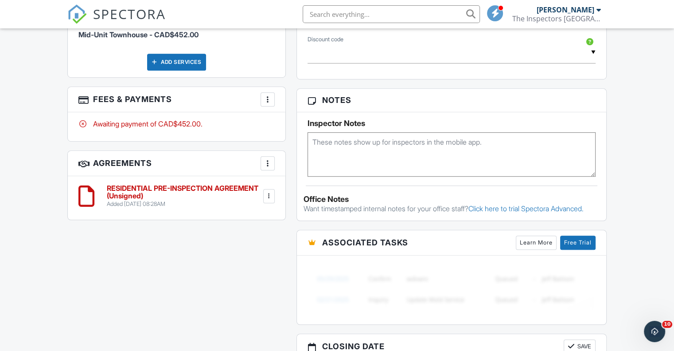
click at [265, 95] on div at bounding box center [267, 99] width 9 height 9
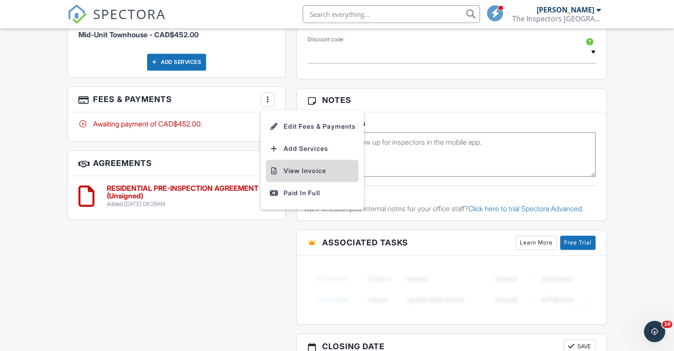
click at [302, 166] on li "View Invoice" at bounding box center [312, 171] width 93 height 22
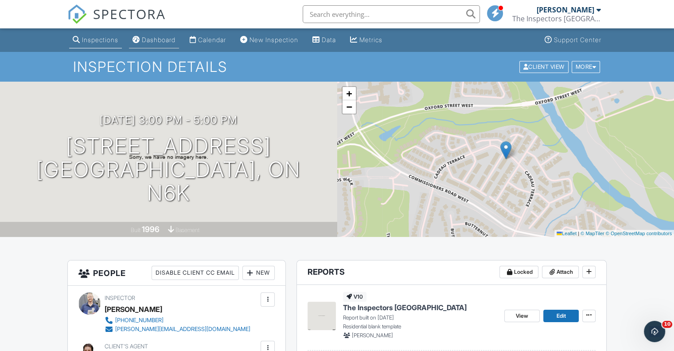
click at [155, 39] on div "Dashboard" at bounding box center [159, 40] width 34 height 8
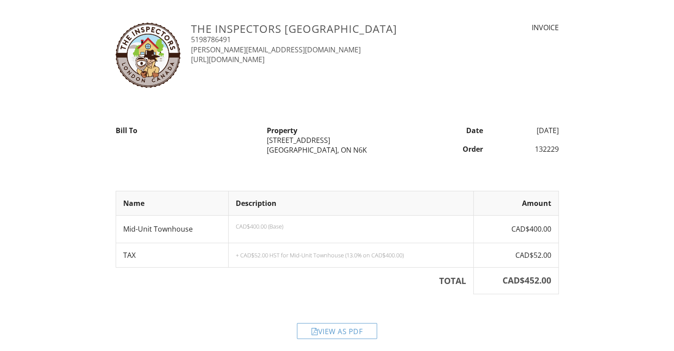
scroll to position [8, 0]
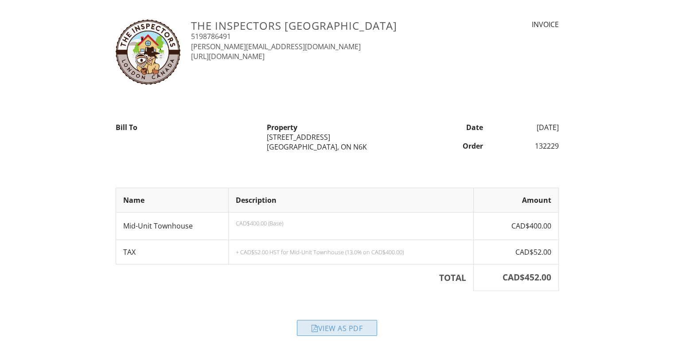
click at [334, 320] on div "View as PDF" at bounding box center [337, 328] width 80 height 16
